Goal: Task Accomplishment & Management: Manage account settings

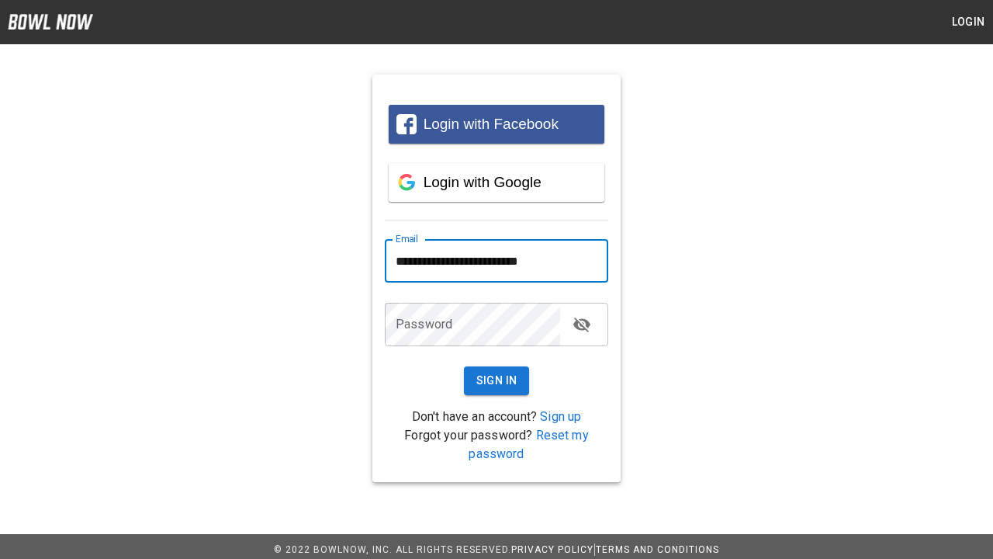
type input "**********"
click at [497, 380] on button "Sign In" at bounding box center [497, 380] width 66 height 29
